Goal: Task Accomplishment & Management: Use online tool/utility

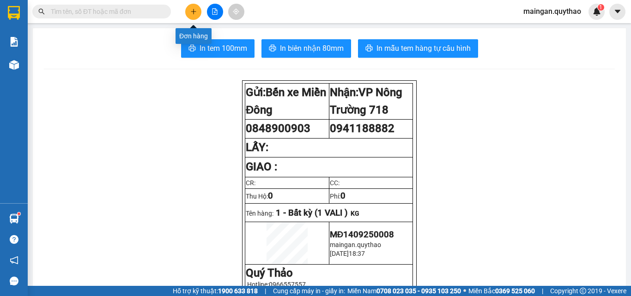
click at [198, 12] on button at bounding box center [193, 12] width 16 height 16
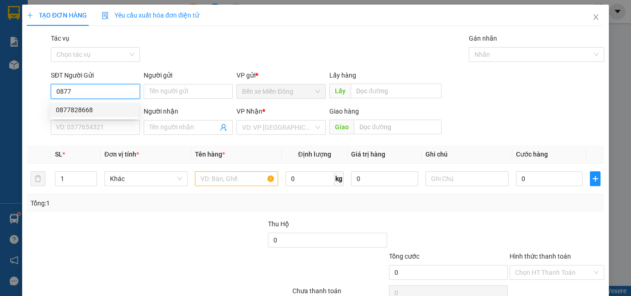
click at [85, 113] on div "0877828668" at bounding box center [94, 110] width 77 height 10
type input "0877828668"
type input "0369608092"
type input "0877828668"
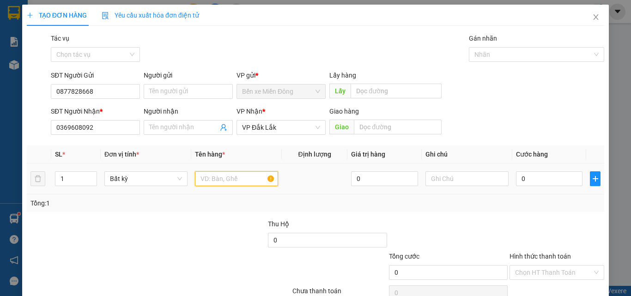
drag, startPoint x: 232, startPoint y: 177, endPoint x: 220, endPoint y: 169, distance: 14.6
click at [231, 177] on input "text" at bounding box center [236, 178] width 83 height 15
type input "1 HỘP"
click at [545, 185] on input "0" at bounding box center [549, 178] width 67 height 15
type input "03"
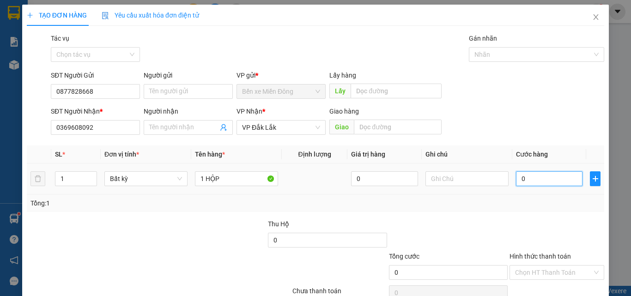
type input "3"
type input "030"
type input "30"
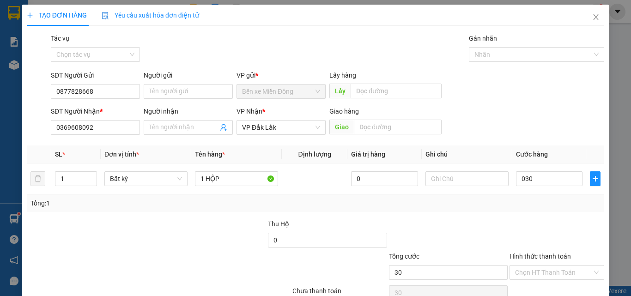
type input "30.000"
click at [554, 264] on div "Hình thức thanh toán" at bounding box center [556, 258] width 95 height 14
click at [540, 285] on div "Chọn HT Thanh Toán" at bounding box center [557, 293] width 97 height 18
click at [540, 280] on div "Hình thức thanh toán Chọn HT Thanh Toán" at bounding box center [556, 267] width 95 height 32
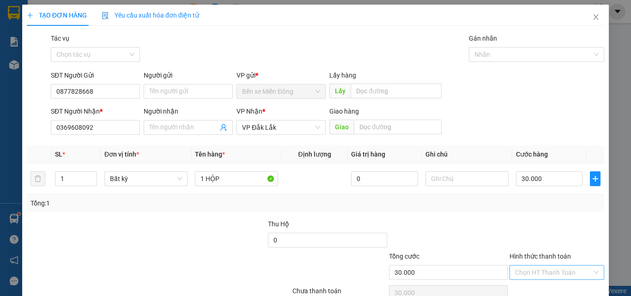
click at [539, 269] on input "Hình thức thanh toán" at bounding box center [553, 273] width 77 height 14
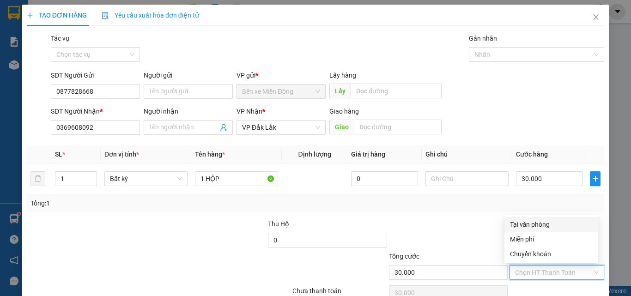
drag, startPoint x: 532, startPoint y: 231, endPoint x: 536, endPoint y: 226, distance: 5.9
click at [533, 229] on div "Tại văn phòng" at bounding box center [551, 224] width 94 height 15
type input "0"
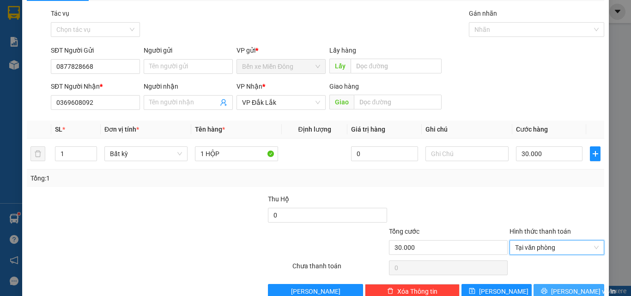
scroll to position [46, 0]
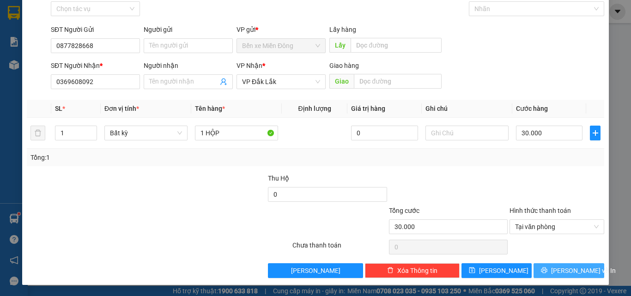
click at [547, 273] on icon "printer" at bounding box center [544, 270] width 6 height 6
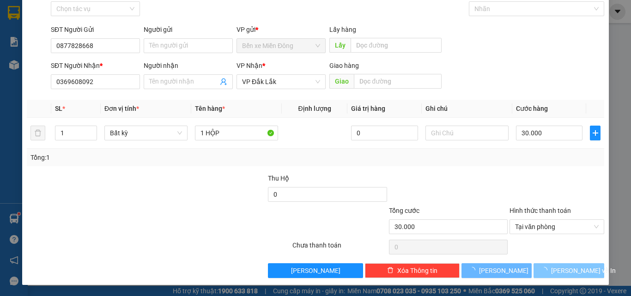
click at [549, 272] on icon "loading" at bounding box center [544, 270] width 8 height 8
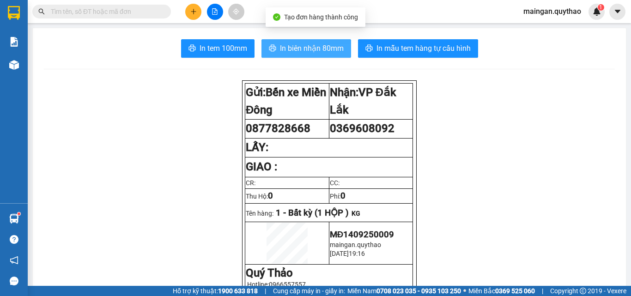
click at [328, 53] on span "In biên nhận 80mm" at bounding box center [312, 48] width 64 height 12
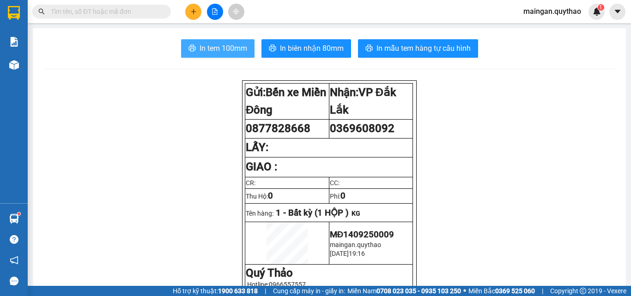
click at [224, 45] on span "In tem 100mm" at bounding box center [224, 48] width 48 height 12
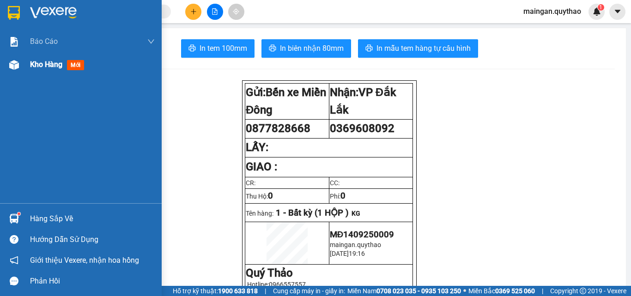
click at [25, 66] on div "Kho hàng mới" at bounding box center [81, 64] width 162 height 23
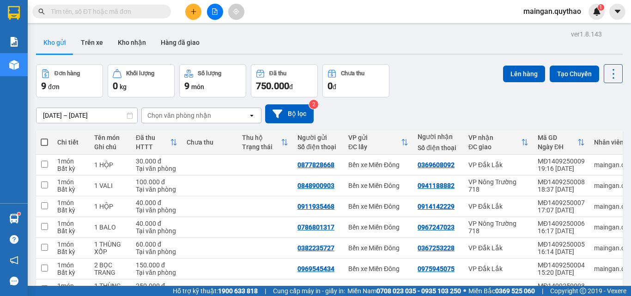
click at [100, 116] on input "[DATE] – [DATE]" at bounding box center [86, 115] width 101 height 15
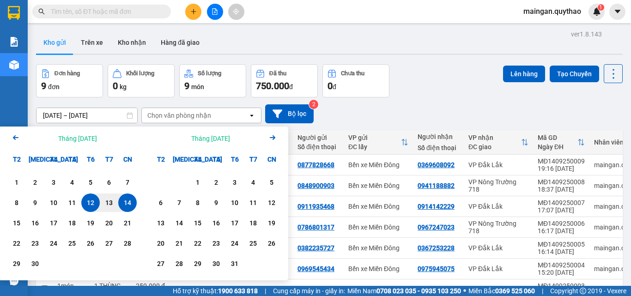
click at [123, 203] on div "14" at bounding box center [127, 202] width 13 height 11
type input "[DATE] – [DATE]"
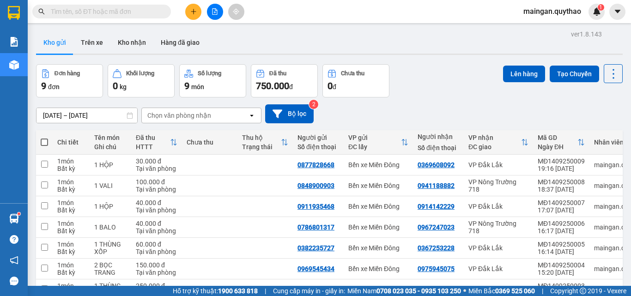
click at [48, 140] on span at bounding box center [44, 142] width 7 height 7
click at [44, 138] on input "checkbox" at bounding box center [44, 138] width 0 height 0
checkbox input "true"
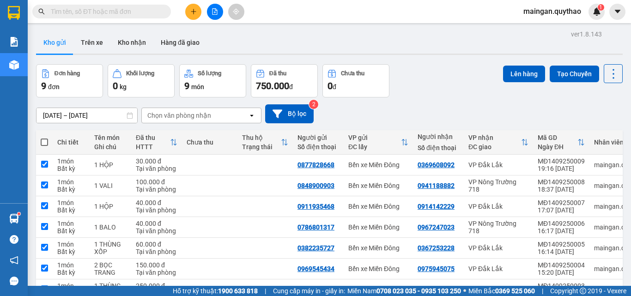
checkbox input "true"
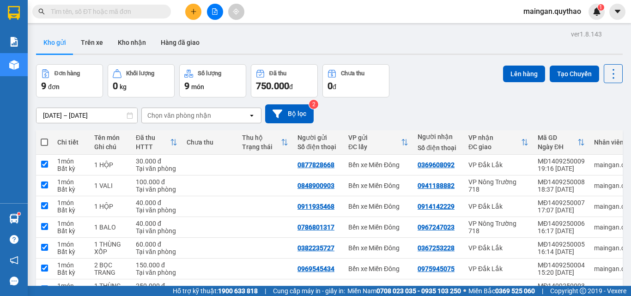
checkbox input "true"
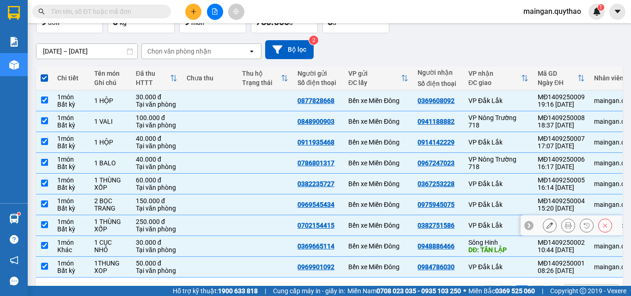
scroll to position [97, 0]
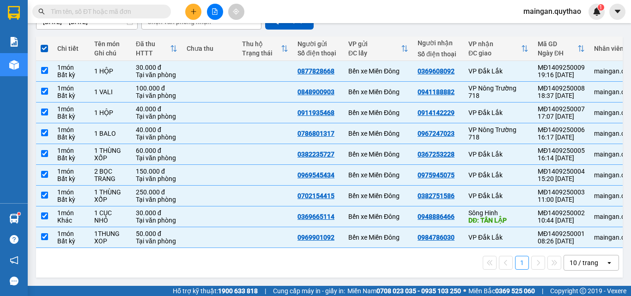
drag, startPoint x: 567, startPoint y: 262, endPoint x: 580, endPoint y: 259, distance: 12.9
click at [570, 262] on div "10 / trang" at bounding box center [584, 262] width 29 height 9
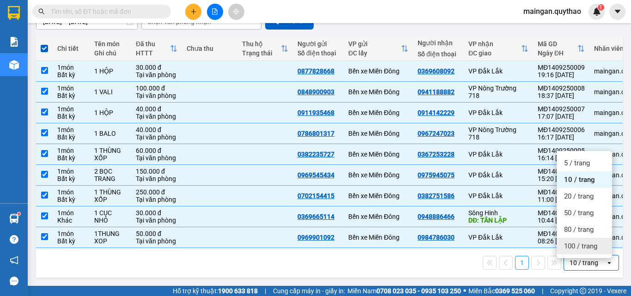
click at [582, 242] on span "100 / trang" at bounding box center [580, 246] width 33 height 9
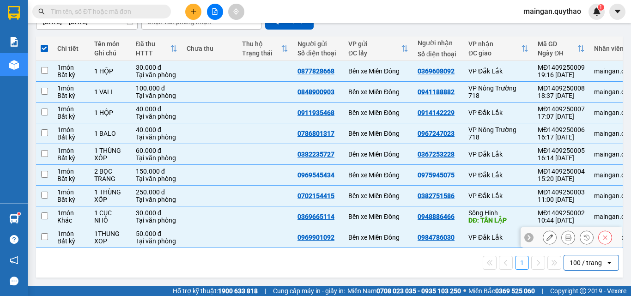
checkbox input "false"
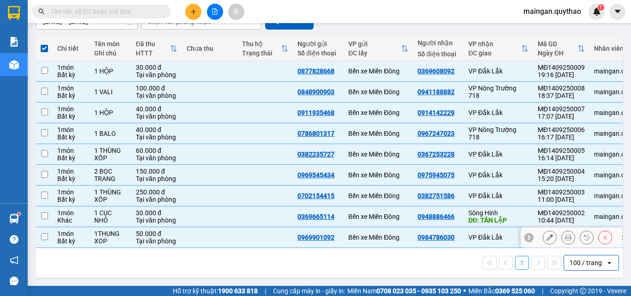
checkbox input "false"
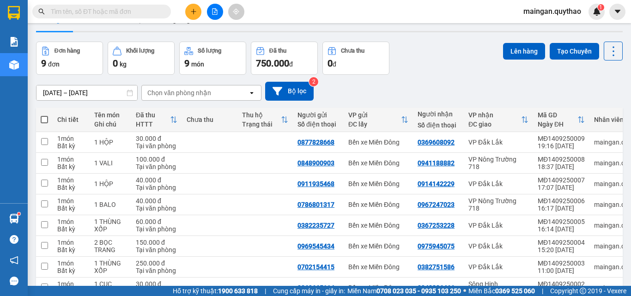
scroll to position [5, 0]
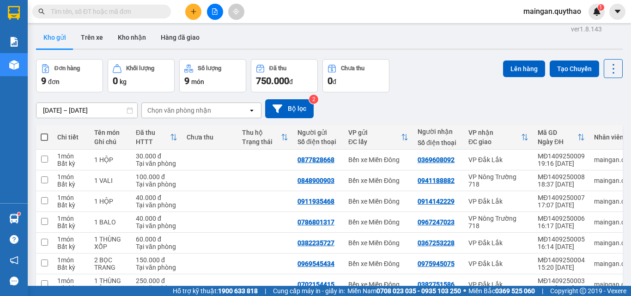
drag, startPoint x: 45, startPoint y: 137, endPoint x: 59, endPoint y: 136, distance: 13.5
click at [46, 137] on span at bounding box center [44, 136] width 7 height 7
click at [44, 133] on input "checkbox" at bounding box center [44, 133] width 0 height 0
checkbox input "true"
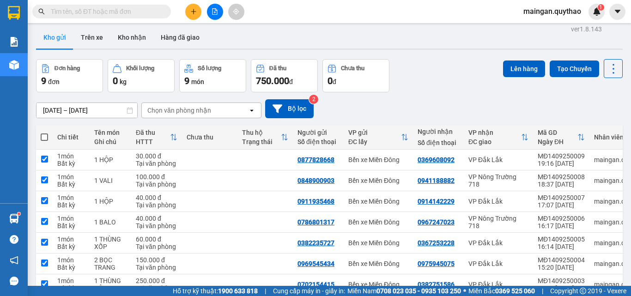
checkbox input "true"
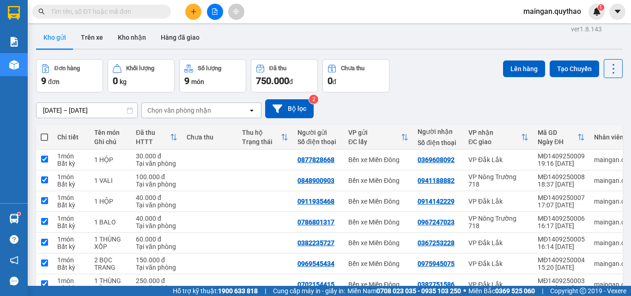
checkbox input "true"
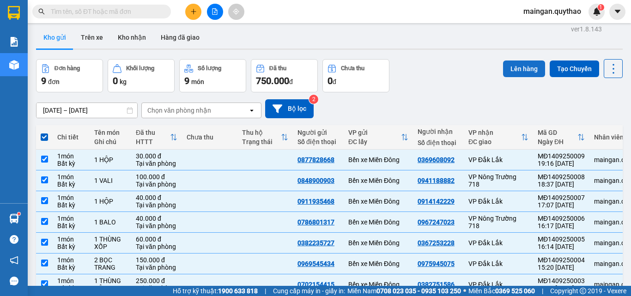
click at [505, 68] on button "Lên hàng" at bounding box center [524, 69] width 42 height 17
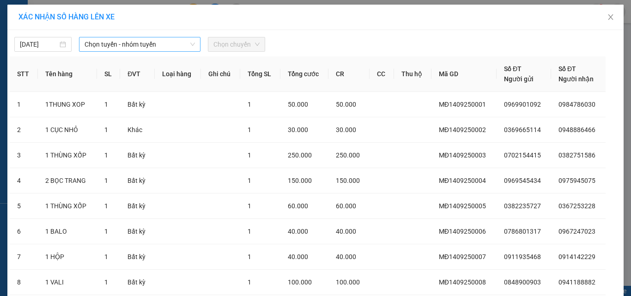
click at [121, 48] on span "Chọn tuyến - nhóm tuyến" at bounding box center [140, 44] width 110 height 14
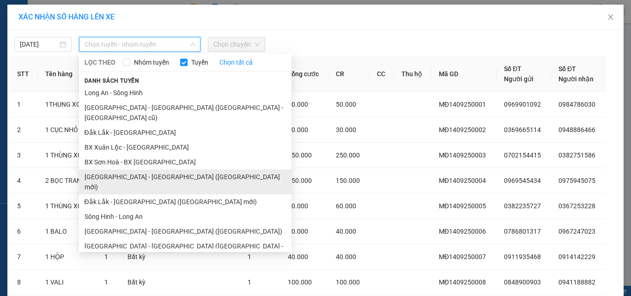
click at [143, 173] on li "[GEOGRAPHIC_DATA] - [GEOGRAPHIC_DATA] ([GEOGRAPHIC_DATA] mới)" at bounding box center [185, 182] width 212 height 25
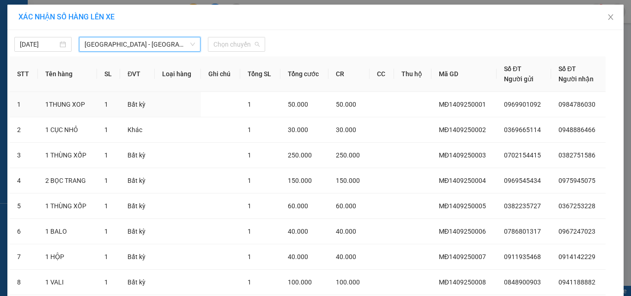
drag, startPoint x: 254, startPoint y: 43, endPoint x: 245, endPoint y: 63, distance: 21.7
click at [252, 45] on span "Chọn chuyến" at bounding box center [236, 44] width 46 height 14
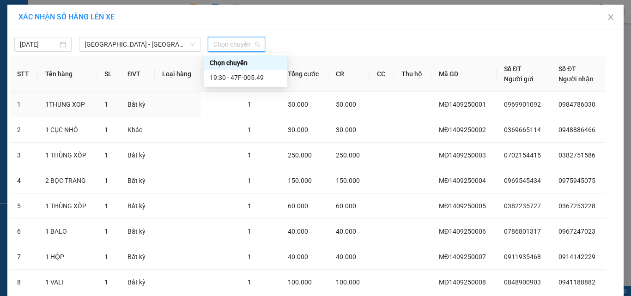
drag, startPoint x: 246, startPoint y: 66, endPoint x: 246, endPoint y: 80, distance: 13.9
click at [246, 75] on div "Chọn chuyến 19:30 - 47F-005.49" at bounding box center [245, 70] width 83 height 30
drag, startPoint x: 246, startPoint y: 80, endPoint x: 258, endPoint y: 98, distance: 21.6
click at [248, 81] on div "19:30 - 47F-005.49" at bounding box center [246, 78] width 72 height 10
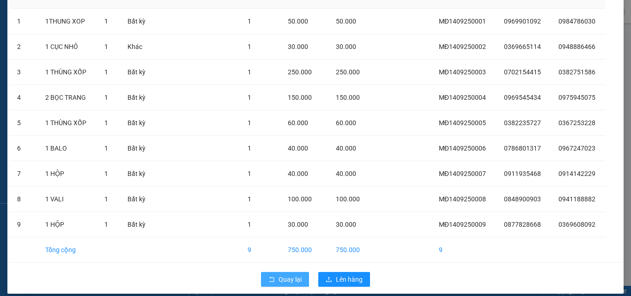
scroll to position [106, 0]
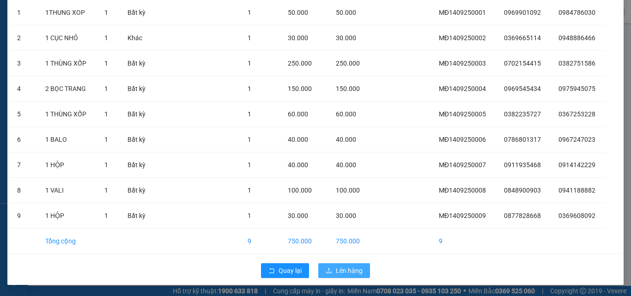
click at [351, 271] on span "Lên hàng" at bounding box center [349, 271] width 27 height 10
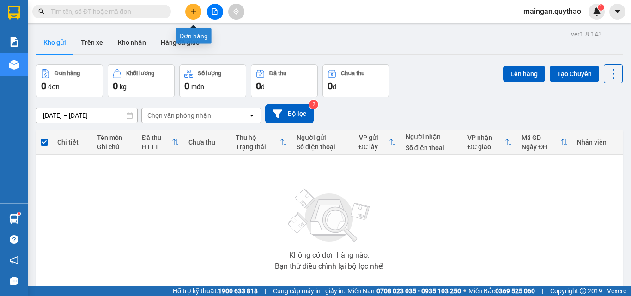
drag, startPoint x: 208, startPoint y: 13, endPoint x: 223, endPoint y: 11, distance: 15.5
click at [212, 12] on button at bounding box center [215, 12] width 16 height 16
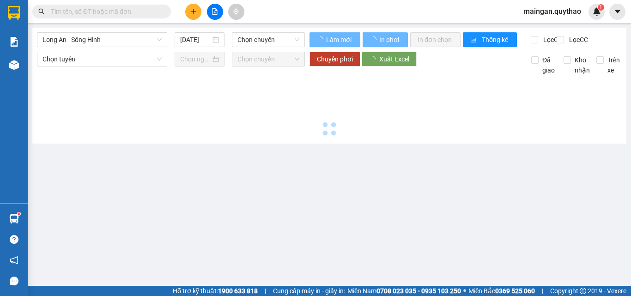
click at [223, 11] on div at bounding box center [214, 12] width 69 height 16
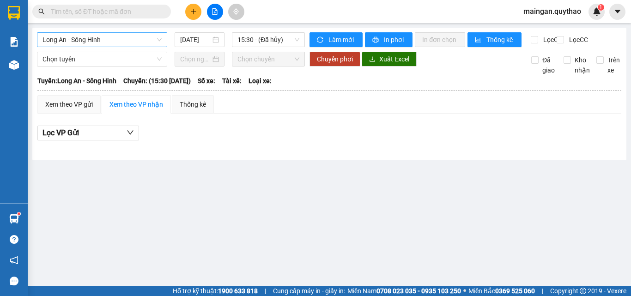
click at [158, 40] on span "Long An - Sông Hinh" at bounding box center [101, 40] width 119 height 14
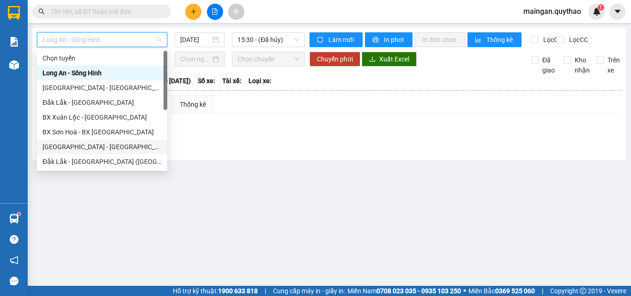
click at [112, 150] on div "[GEOGRAPHIC_DATA] - [GEOGRAPHIC_DATA] ([GEOGRAPHIC_DATA] mới)" at bounding box center [101, 147] width 119 height 10
type input "[DATE]"
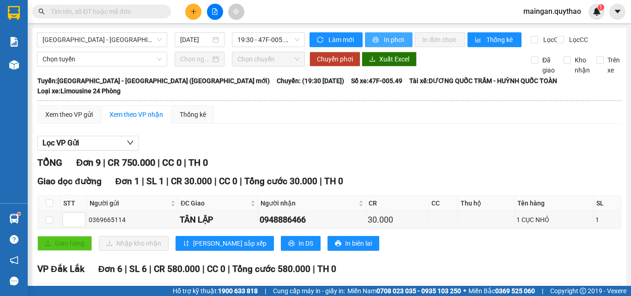
click at [386, 38] on span "In phơi" at bounding box center [394, 40] width 21 height 10
